Goal: Task Accomplishment & Management: Manage account settings

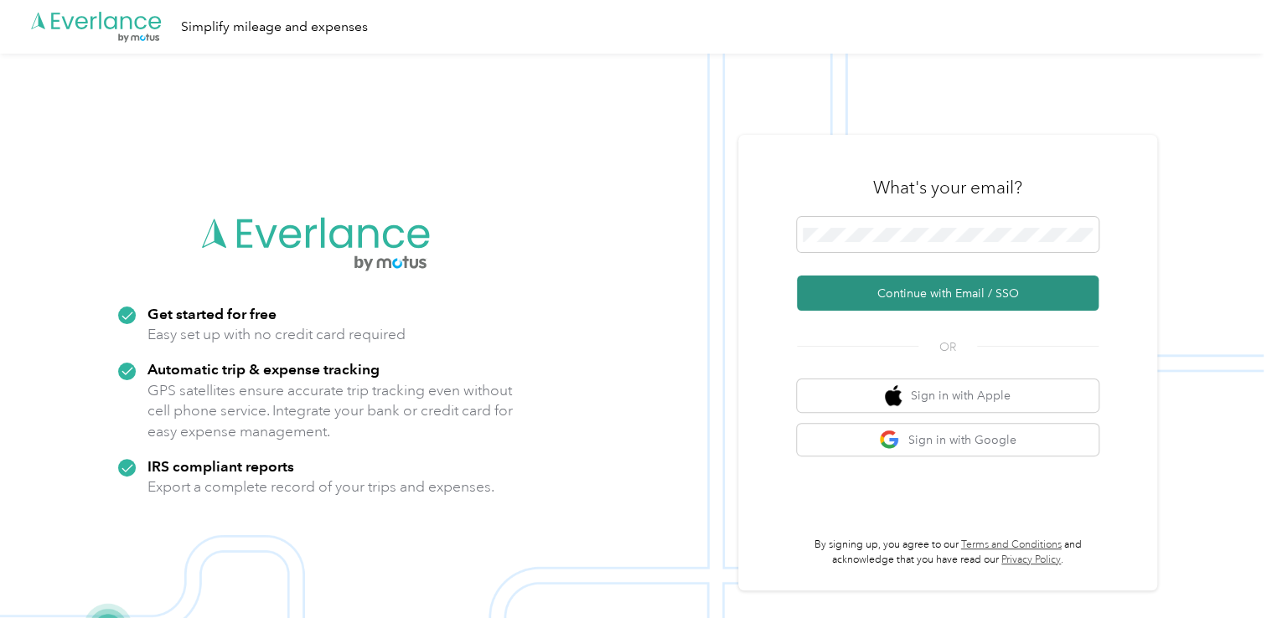
click at [892, 296] on button "Continue with Email / SSO" at bounding box center [948, 293] width 302 height 35
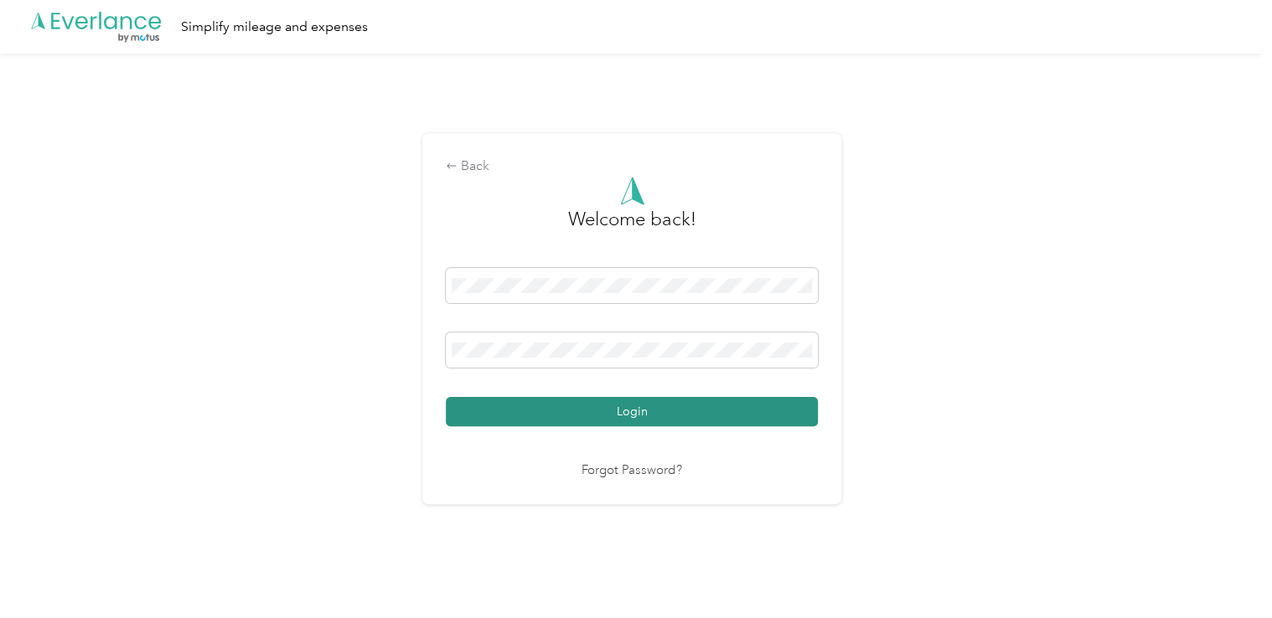
click at [552, 414] on button "Login" at bounding box center [632, 411] width 372 height 29
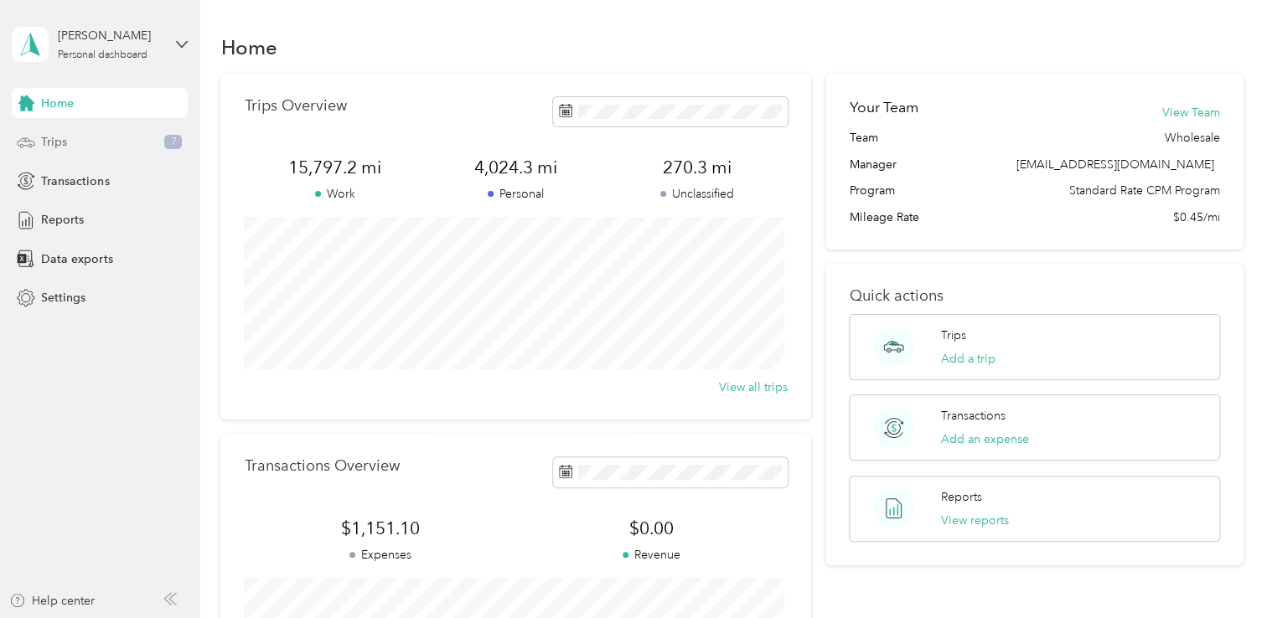
click at [60, 149] on span "Trips" at bounding box center [54, 142] width 26 height 18
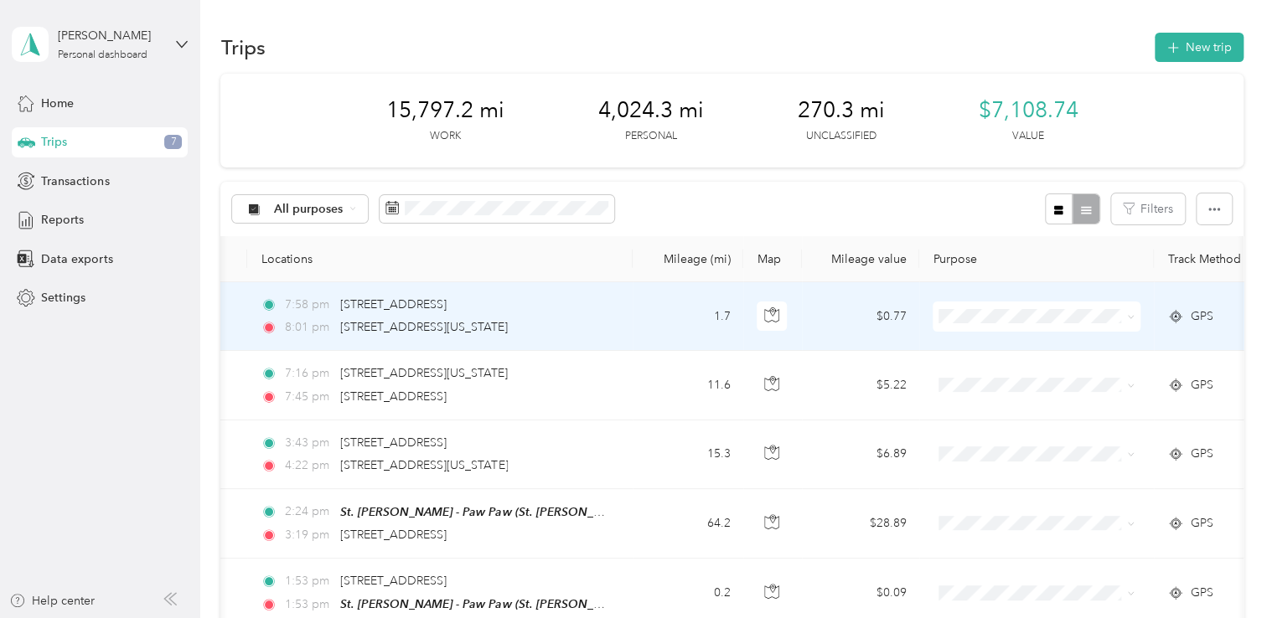
scroll to position [0, 137]
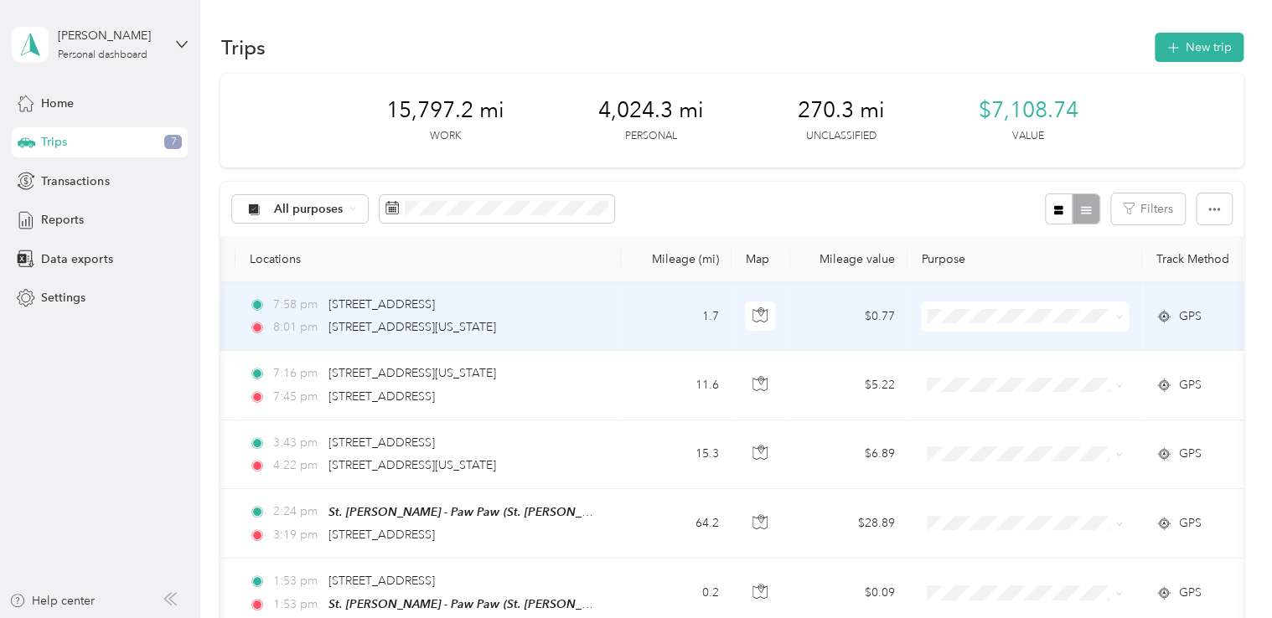
click at [1119, 318] on icon at bounding box center [1119, 317] width 8 height 8
click at [985, 377] on li "Personal" at bounding box center [1025, 376] width 208 height 29
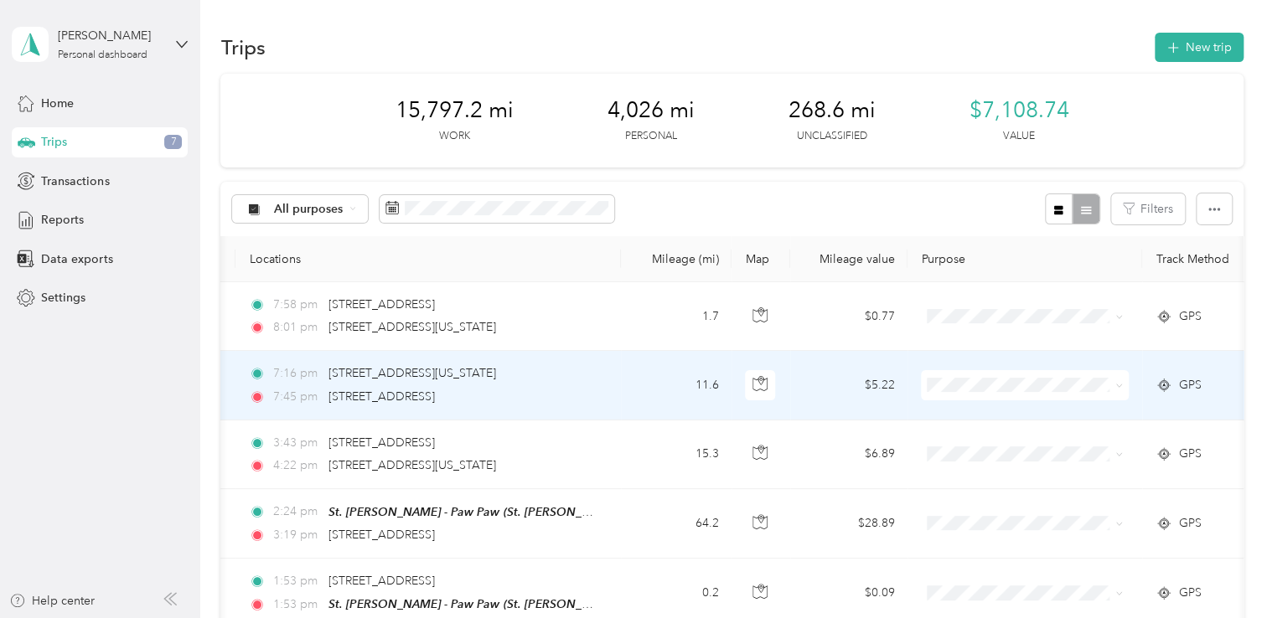
click at [1119, 386] on icon at bounding box center [1119, 386] width 8 height 8
click at [994, 441] on span "Personal" at bounding box center [1039, 442] width 155 height 18
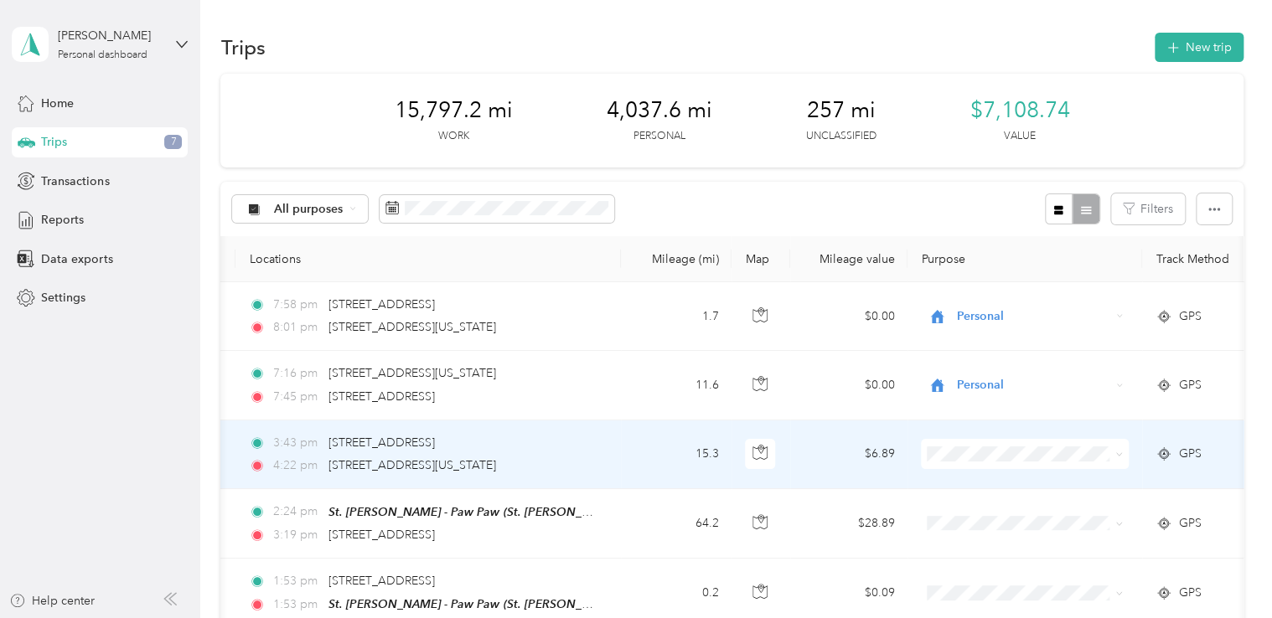
click at [1119, 454] on icon at bounding box center [1119, 455] width 8 height 8
click at [1003, 484] on li "St. [PERSON_NAME]" at bounding box center [1025, 484] width 208 height 29
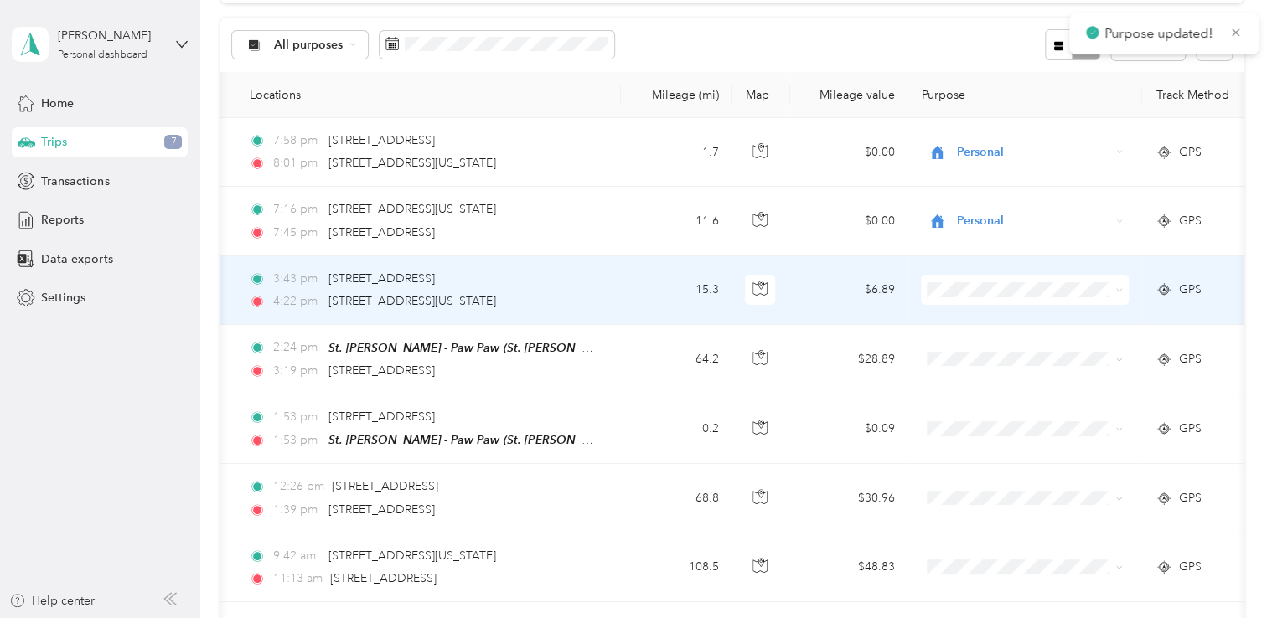
scroll to position [173, 0]
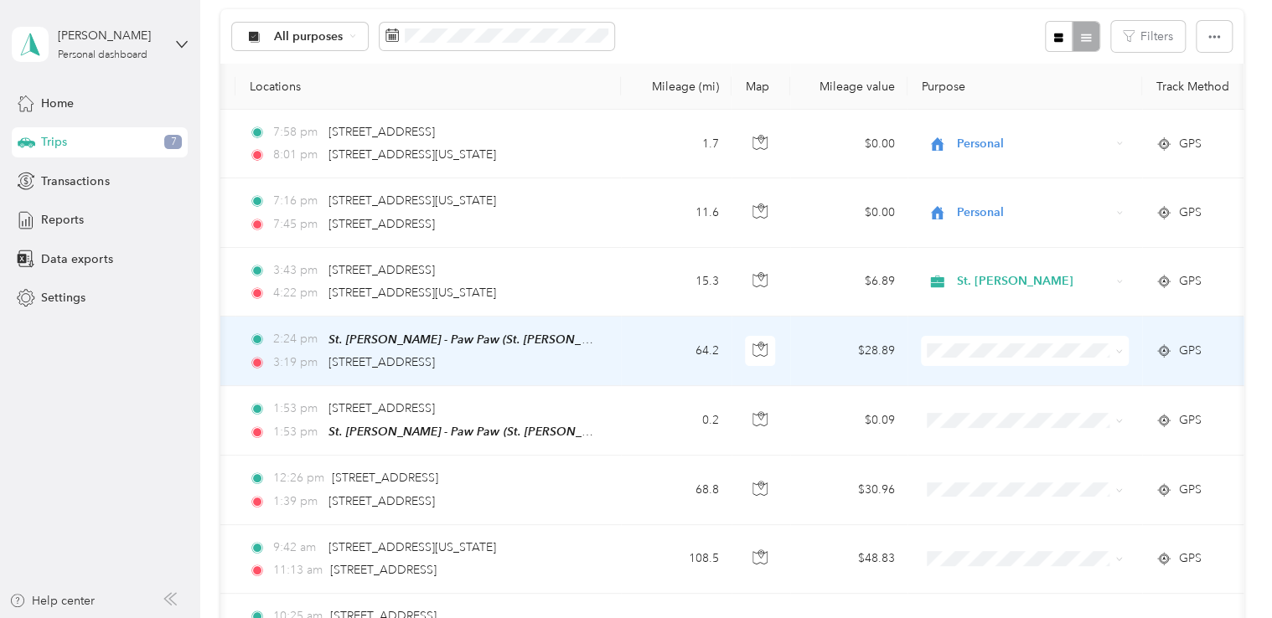
click at [1120, 351] on icon at bounding box center [1119, 352] width 8 height 8
click at [1002, 377] on span "St. [PERSON_NAME]" at bounding box center [1039, 381] width 155 height 18
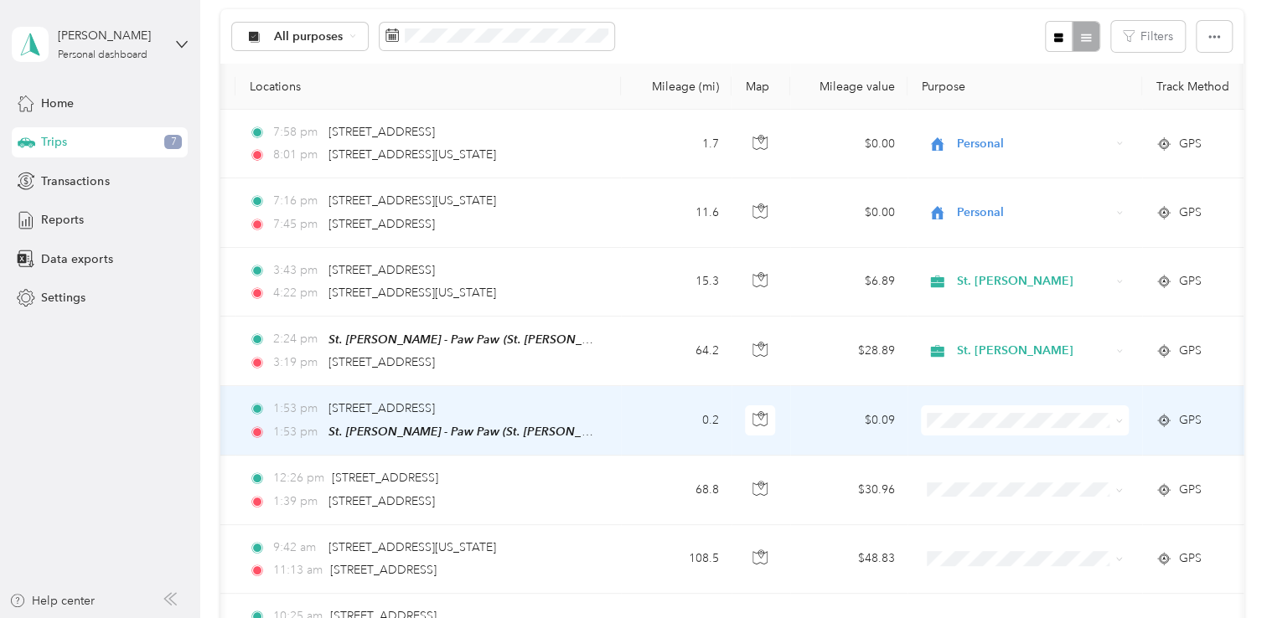
click at [1118, 419] on icon at bounding box center [1119, 421] width 8 height 8
click at [980, 451] on span "St. [PERSON_NAME]" at bounding box center [1039, 450] width 155 height 18
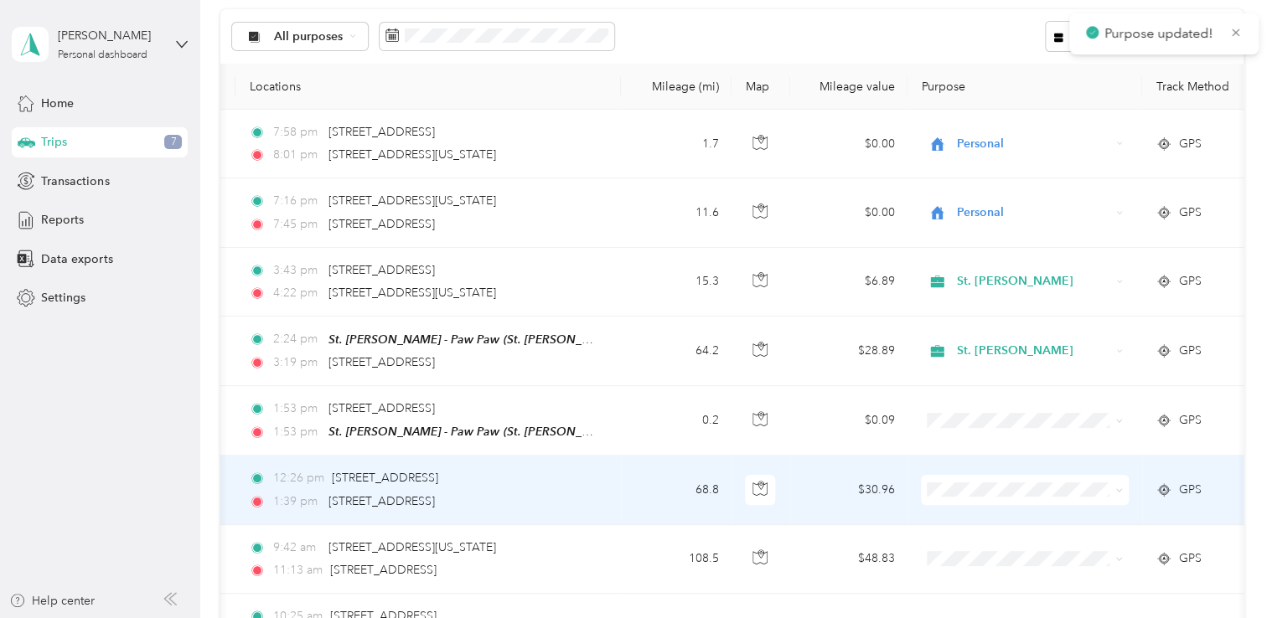
click at [1119, 487] on icon at bounding box center [1119, 491] width 8 height 8
click at [987, 515] on span "St. [PERSON_NAME]" at bounding box center [1039, 518] width 155 height 18
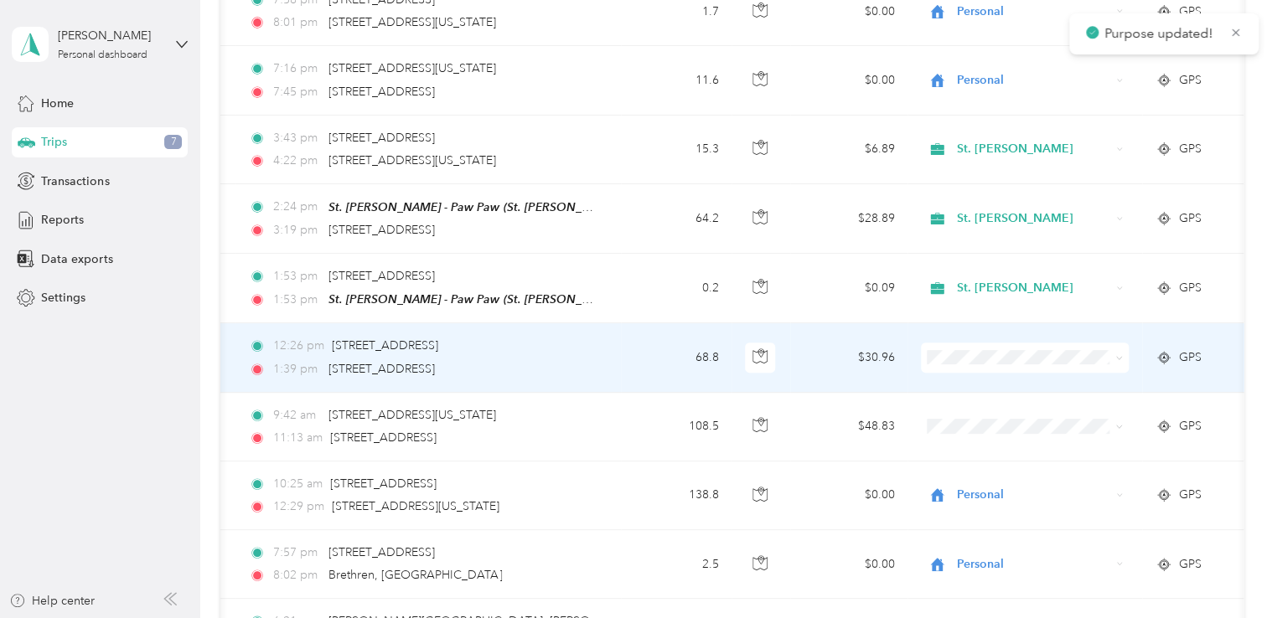
scroll to position [344, 0]
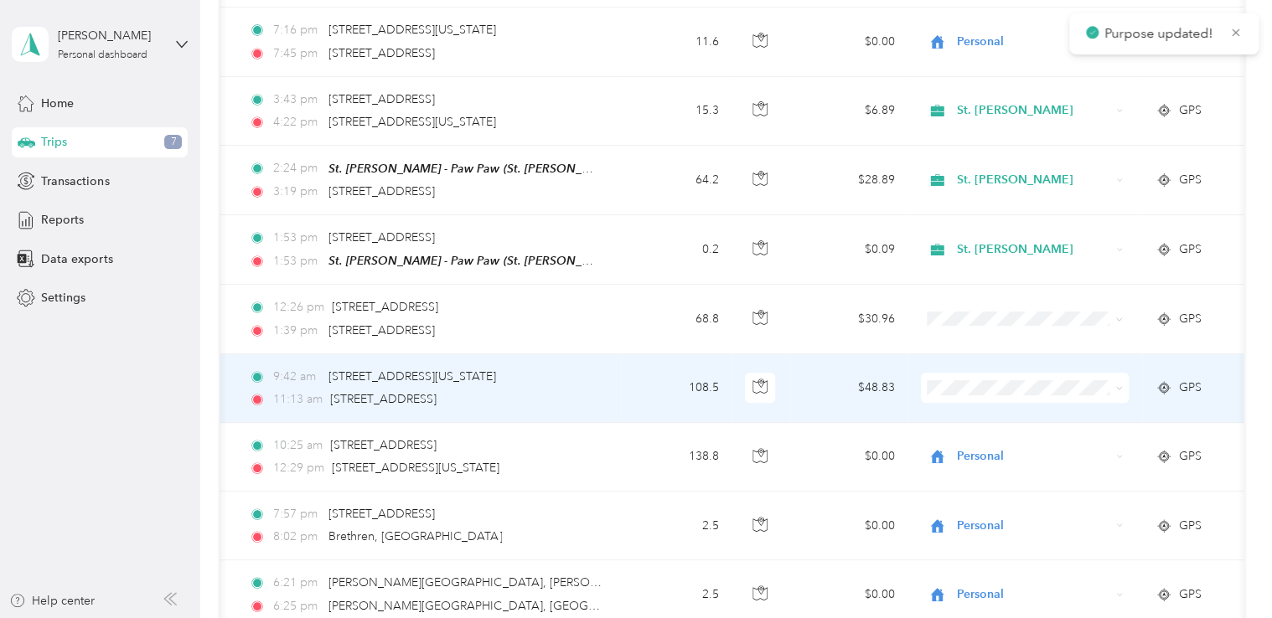
click at [1119, 385] on icon at bounding box center [1119, 389] width 8 height 8
click at [967, 414] on span "St. [PERSON_NAME]" at bounding box center [1039, 412] width 155 height 18
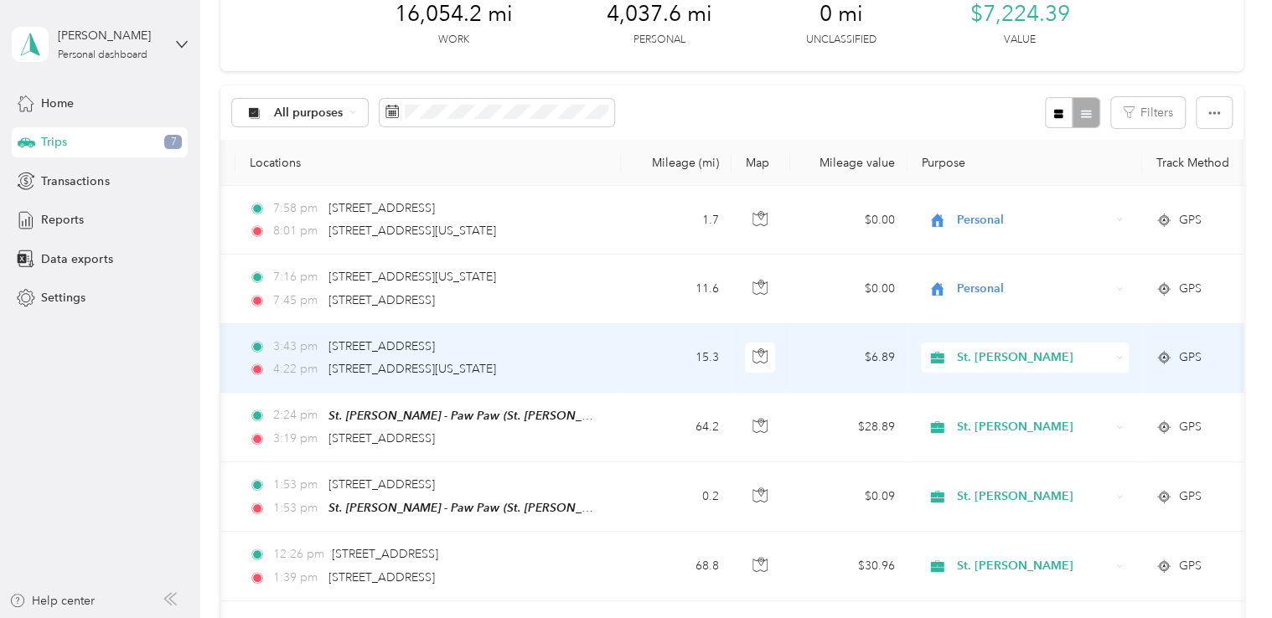
scroll to position [0, 0]
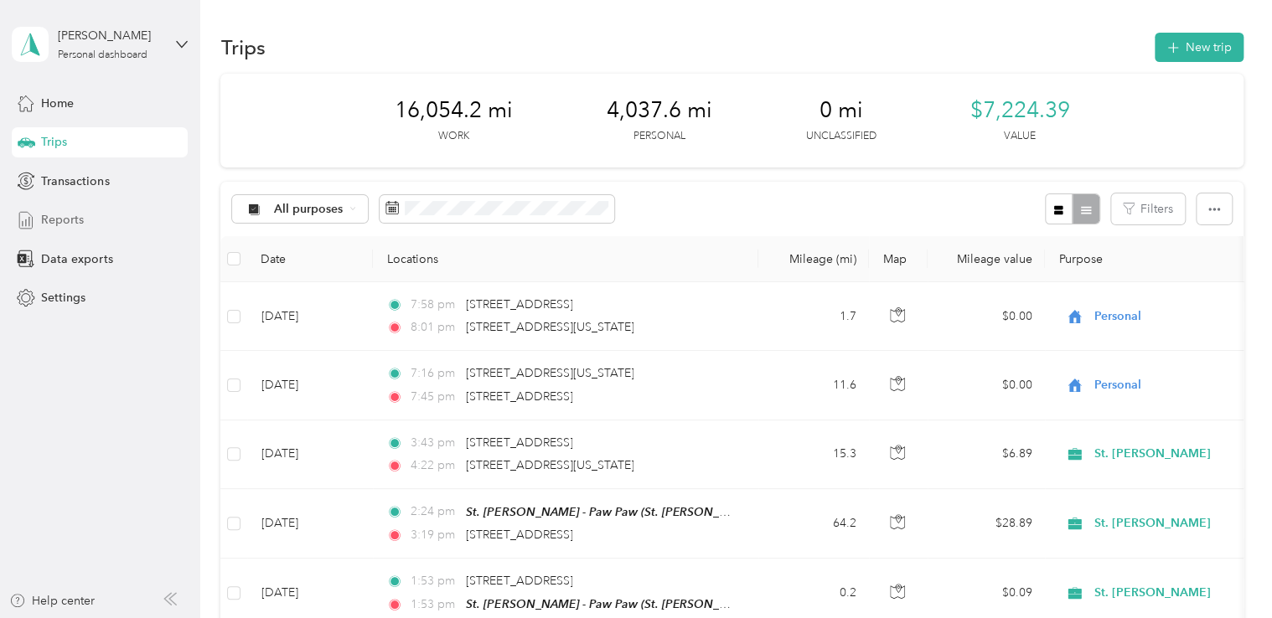
click at [65, 216] on span "Reports" at bounding box center [62, 220] width 43 height 18
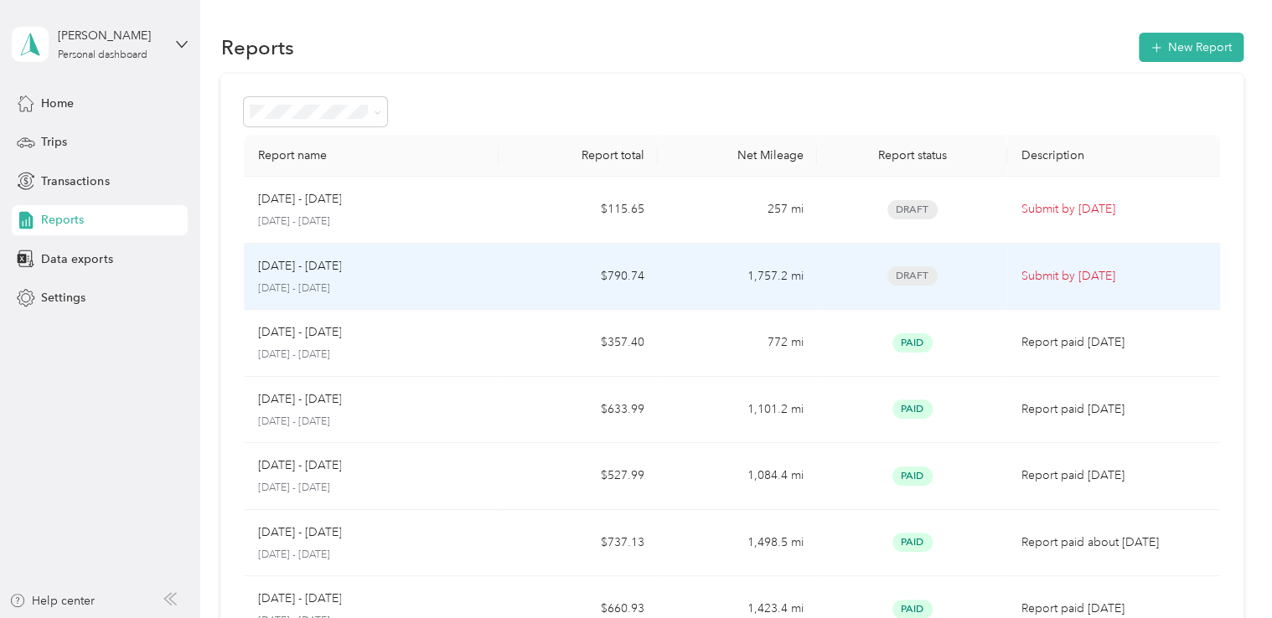
click at [473, 264] on div "[DATE] - [DATE]" at bounding box center [371, 266] width 228 height 18
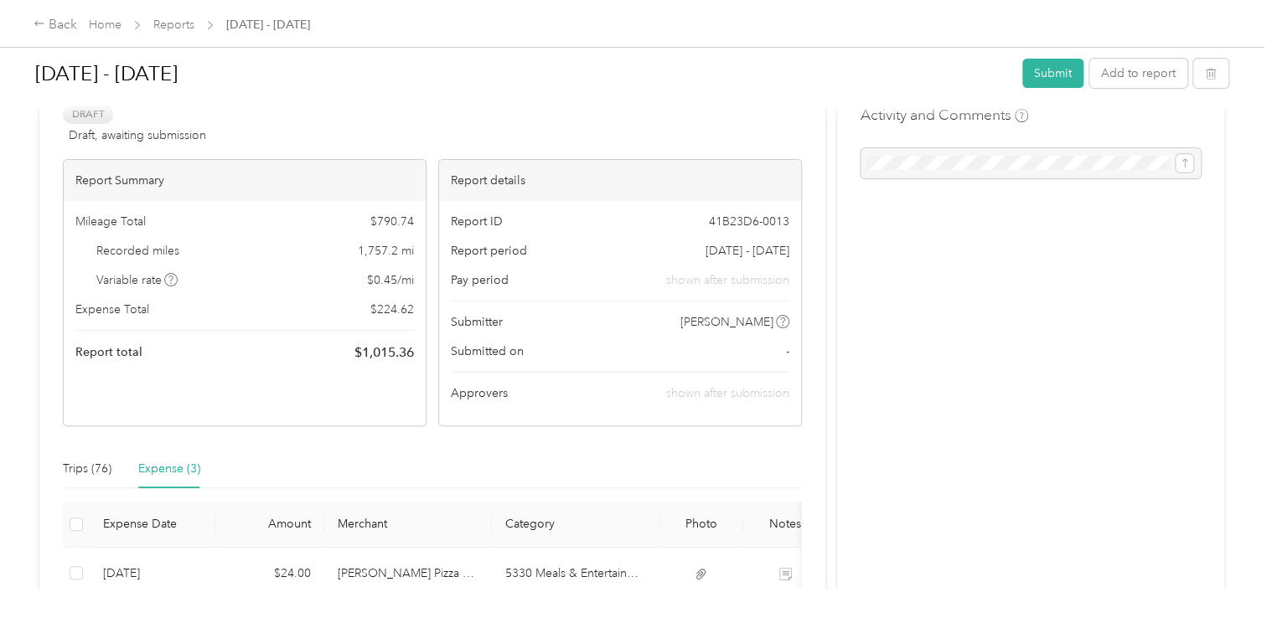
scroll to position [47, 0]
click at [1043, 71] on button "Submit" at bounding box center [1052, 73] width 61 height 29
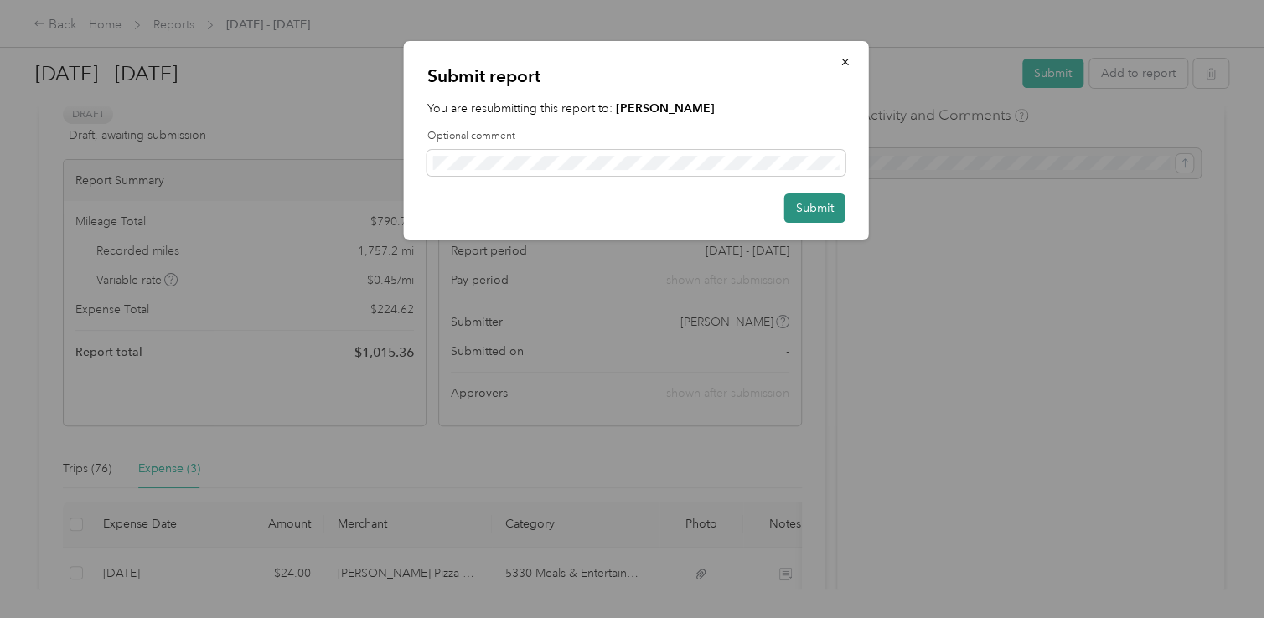
click at [818, 214] on button "Submit" at bounding box center [814, 208] width 61 height 29
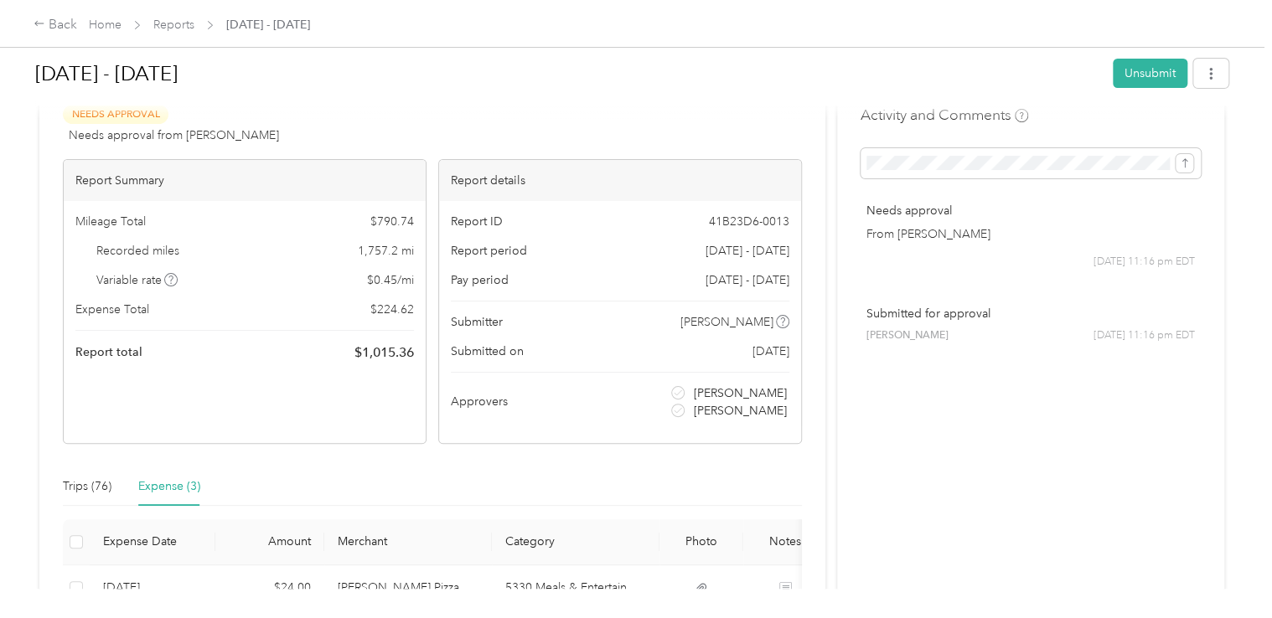
scroll to position [0, 0]
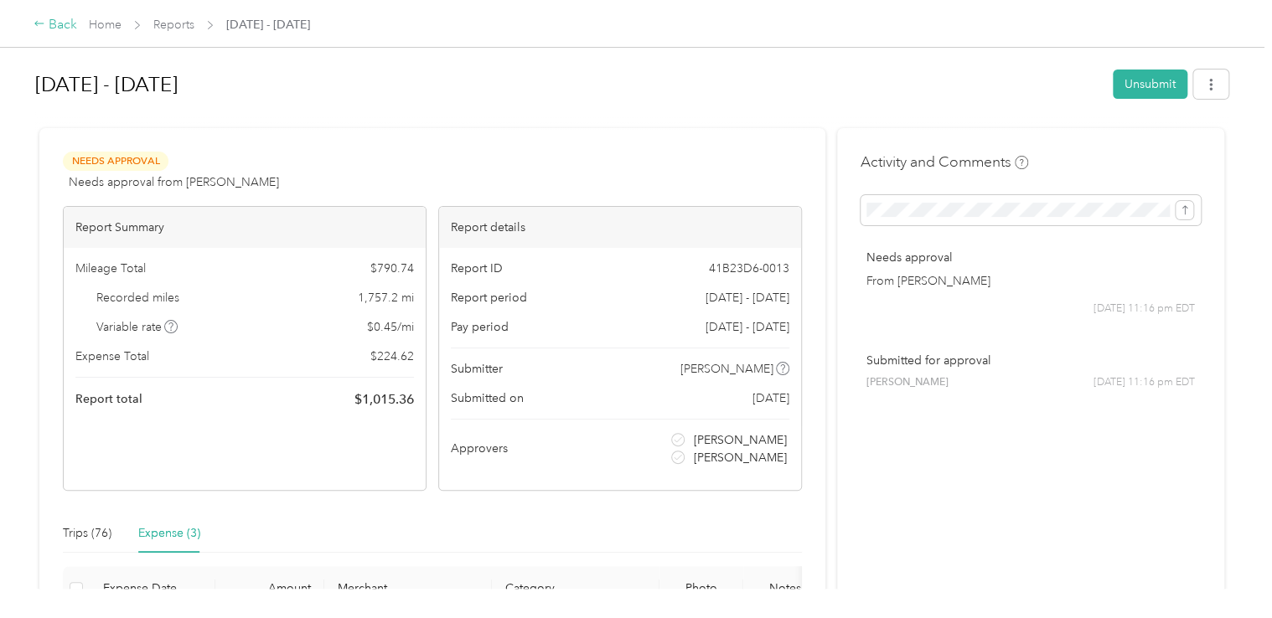
click at [39, 25] on icon at bounding box center [40, 24] width 12 height 12
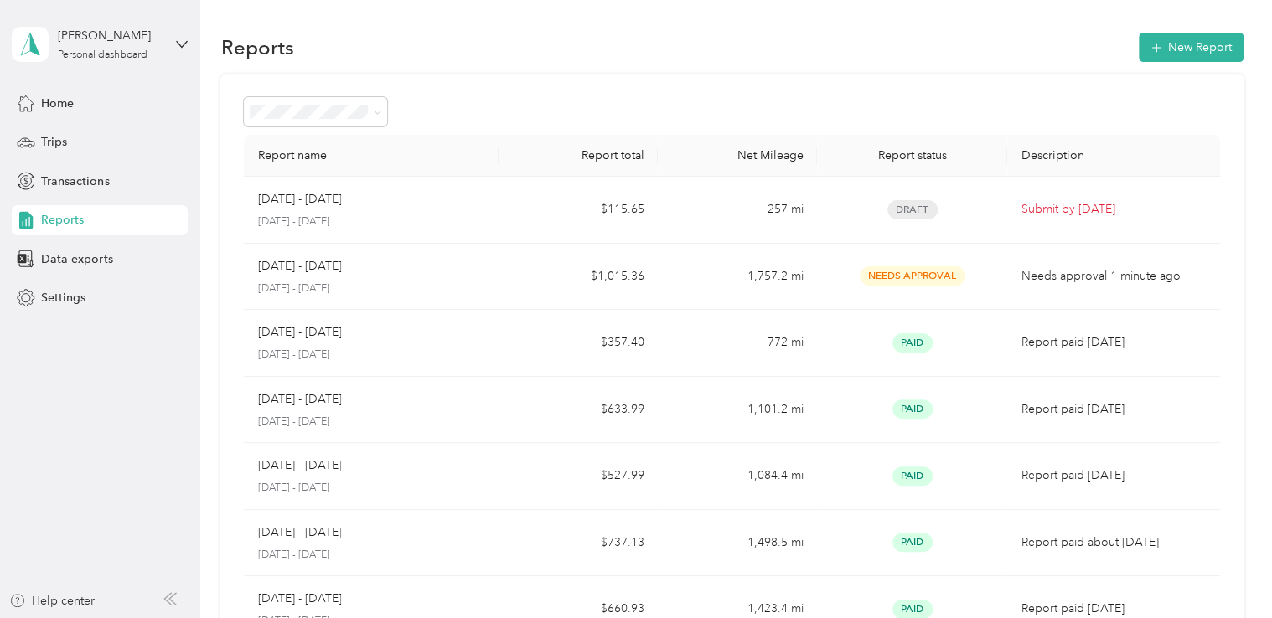
click at [46, 145] on span "Trips" at bounding box center [54, 142] width 26 height 18
